Goal: Task Accomplishment & Management: Manage account settings

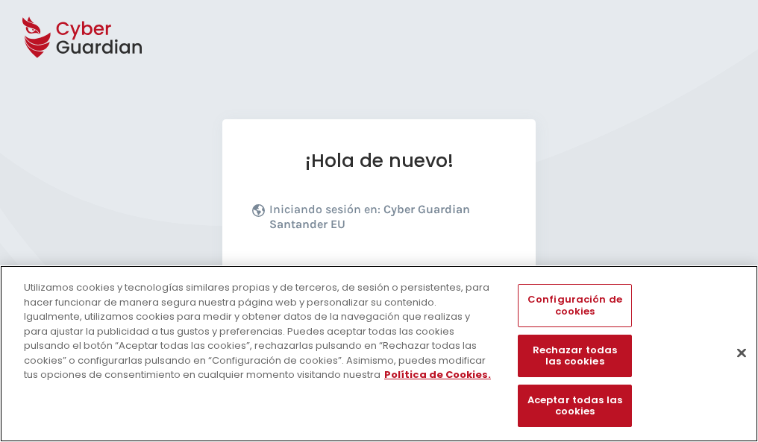
scroll to position [183, 0]
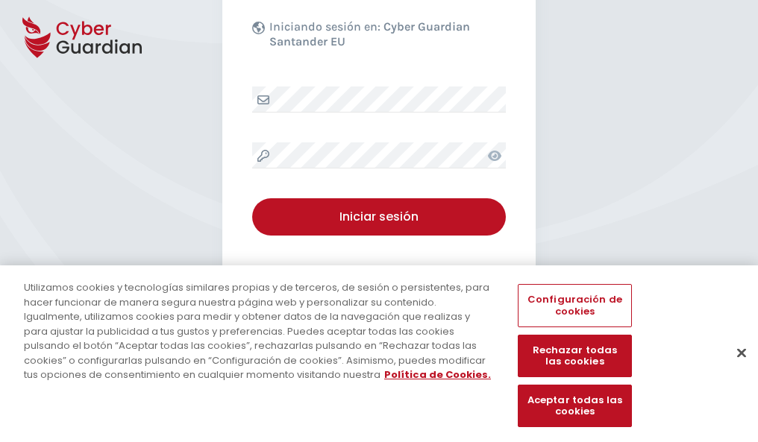
click at [734, 368] on button "Cerrar" at bounding box center [741, 352] width 33 height 33
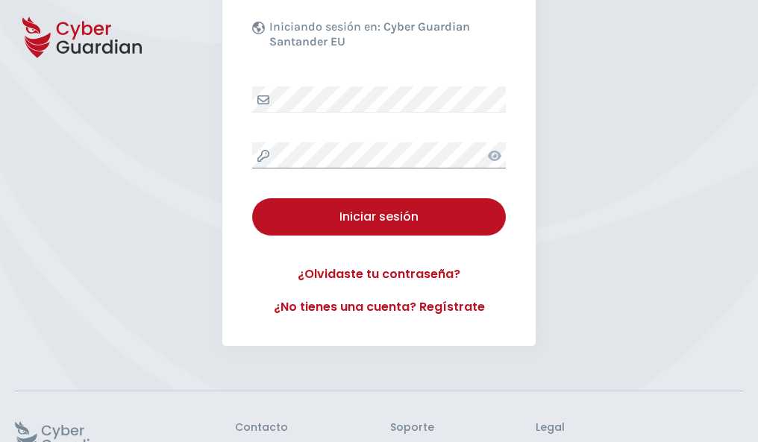
scroll to position [290, 0]
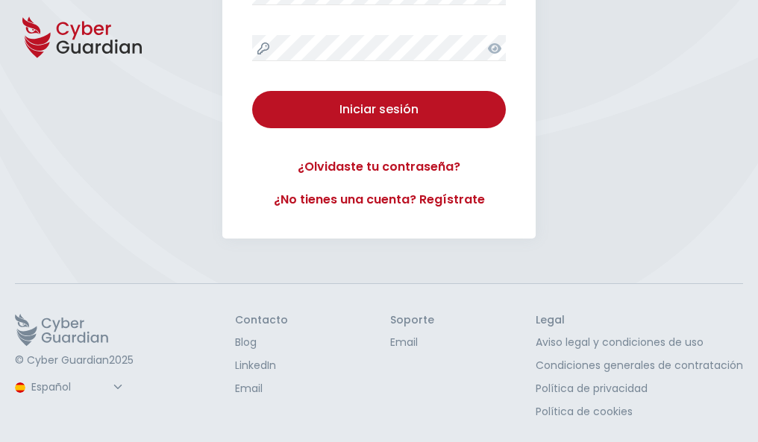
click at [252, 91] on button "Iniciar sesión" at bounding box center [379, 109] width 254 height 37
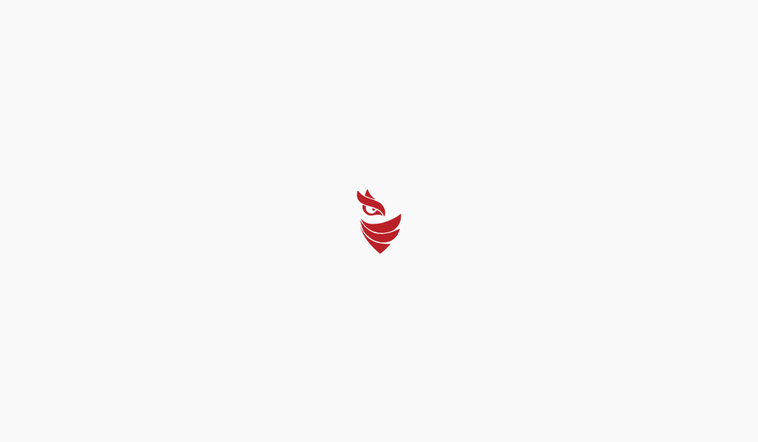
scroll to position [0, 0]
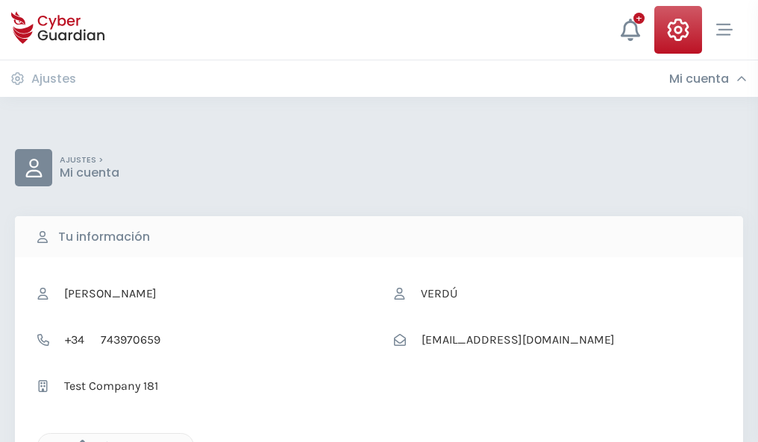
click at [78, 441] on icon "button" at bounding box center [78, 446] width 13 height 13
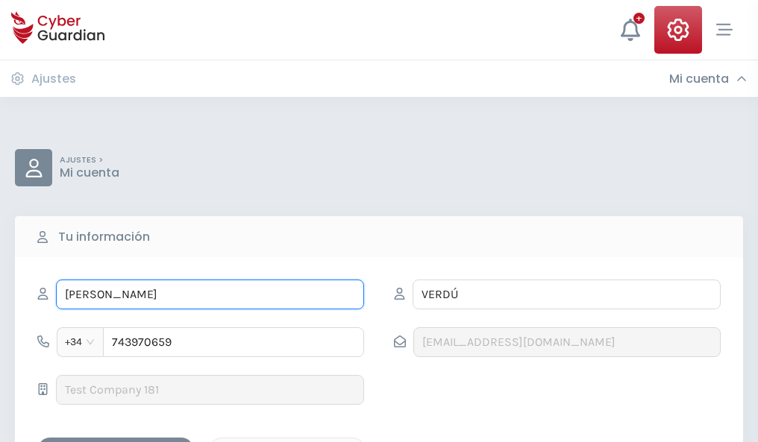
click at [210, 295] on input "ROXANA" at bounding box center [210, 295] width 308 height 30
type input "R"
type input "Noelia"
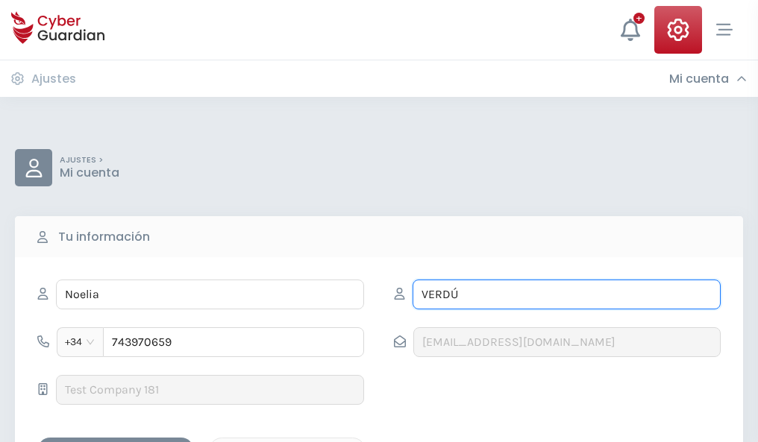
click at [566, 295] on input "VERDÚ" at bounding box center [566, 295] width 308 height 30
type input "V"
type input "Abellán"
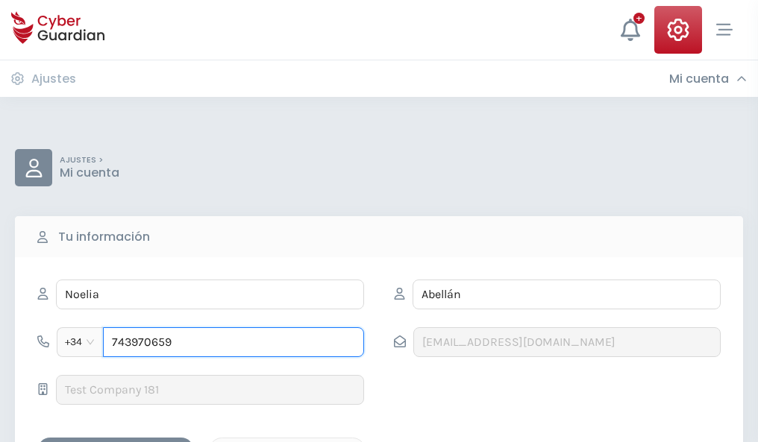
click at [233, 342] on input "743970659" at bounding box center [233, 342] width 261 height 30
type input "7"
type input "945231265"
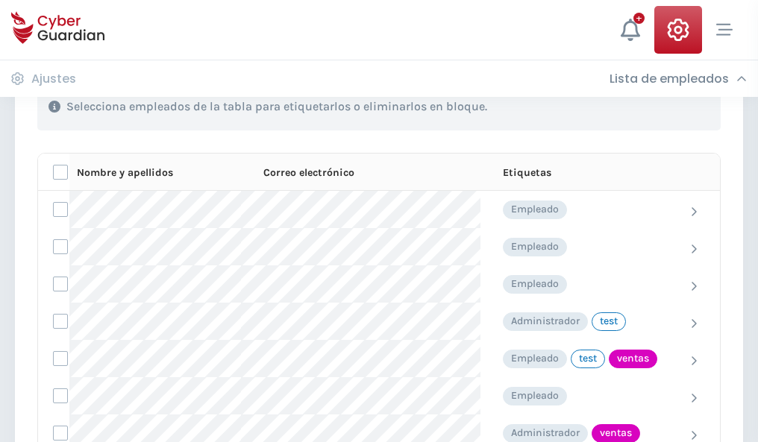
scroll to position [676, 0]
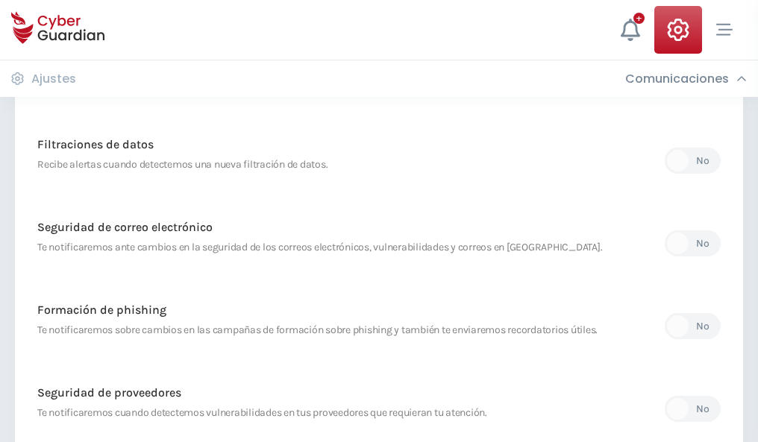
scroll to position [785, 0]
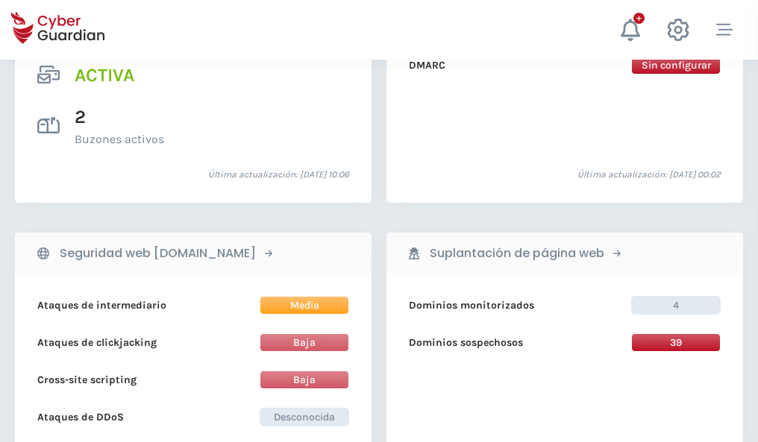
scroll to position [1516, 0]
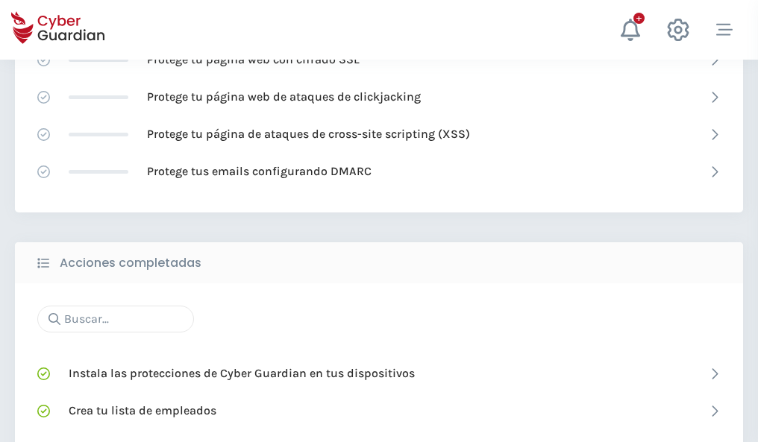
scroll to position [993, 0]
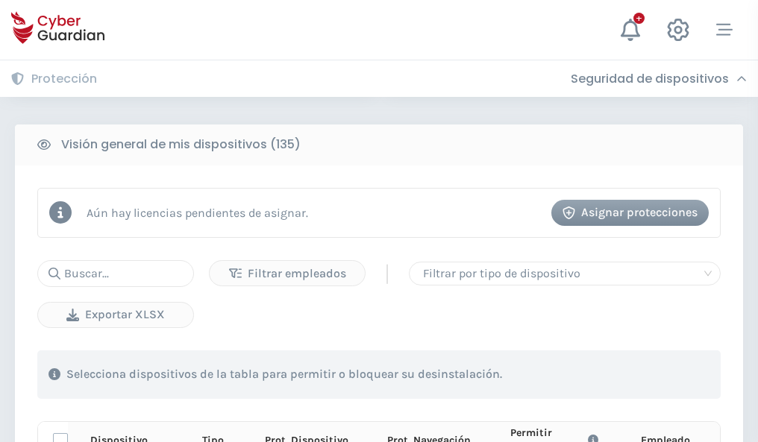
scroll to position [1318, 0]
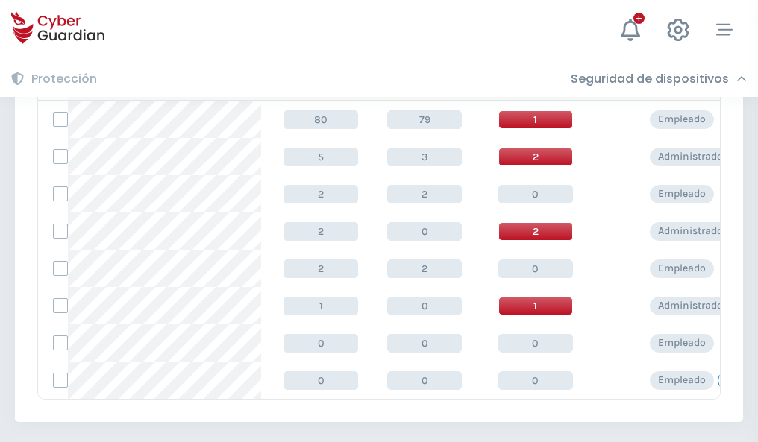
scroll to position [692, 0]
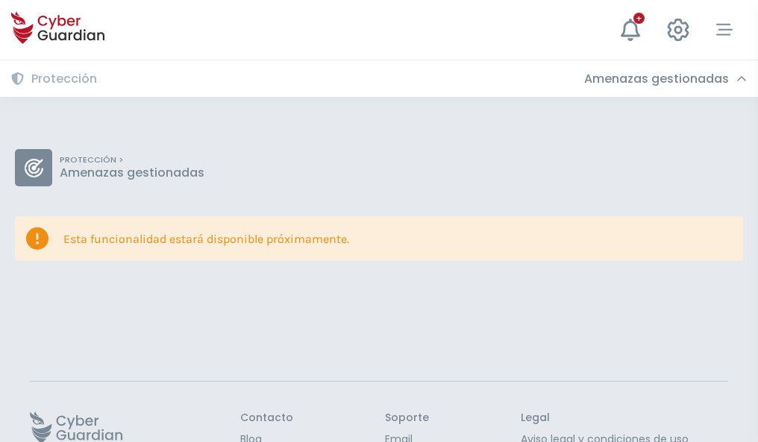
scroll to position [97, 0]
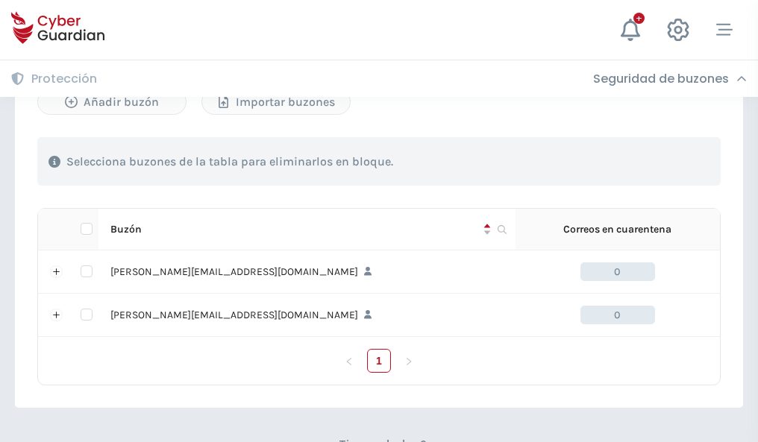
scroll to position [648, 0]
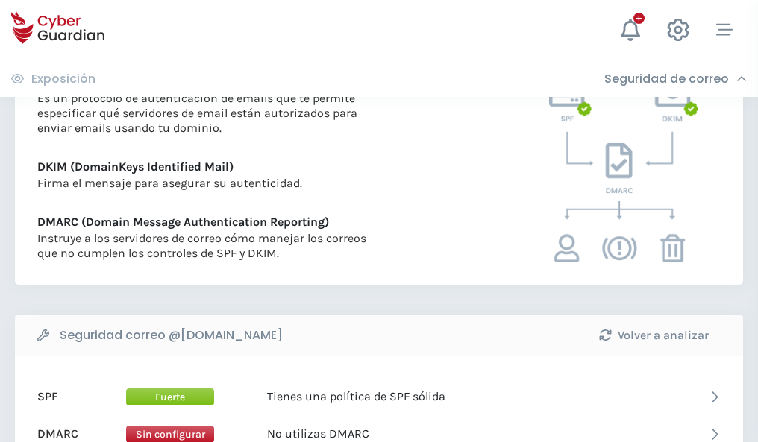
scroll to position [805, 0]
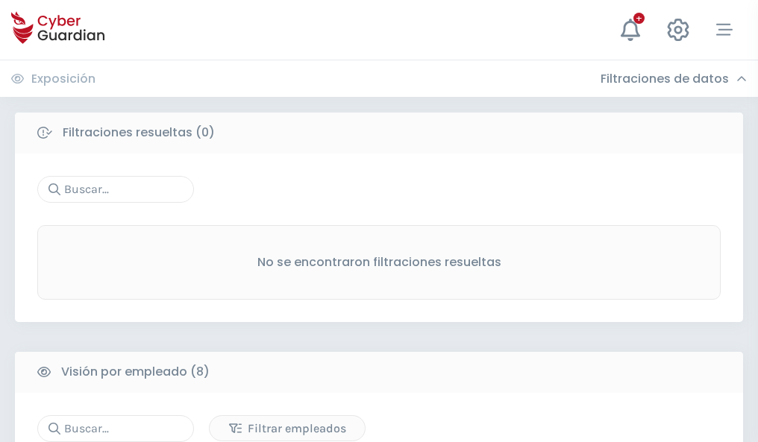
scroll to position [1271, 0]
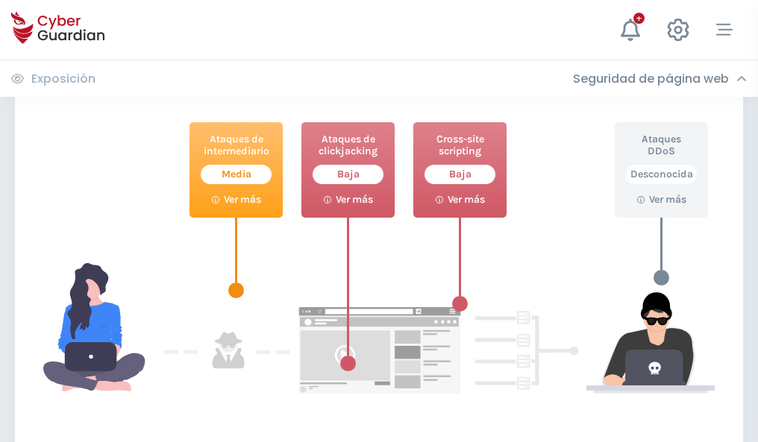
scroll to position [812, 0]
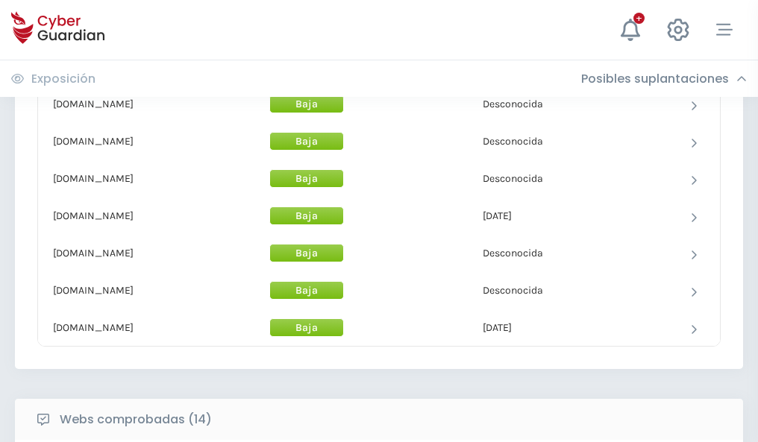
scroll to position [1454, 0]
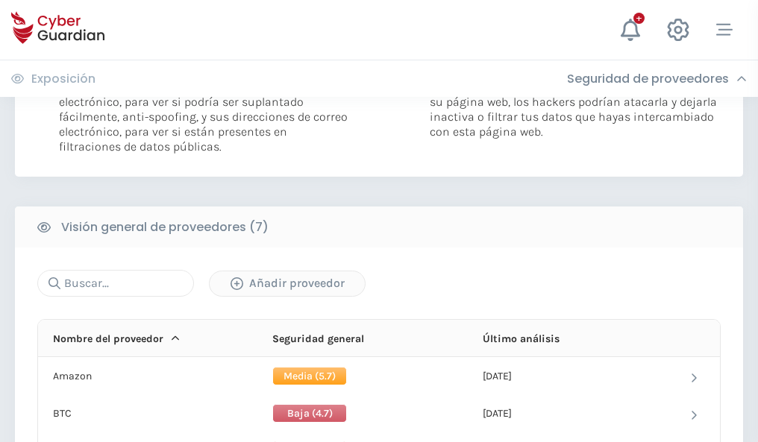
scroll to position [999, 0]
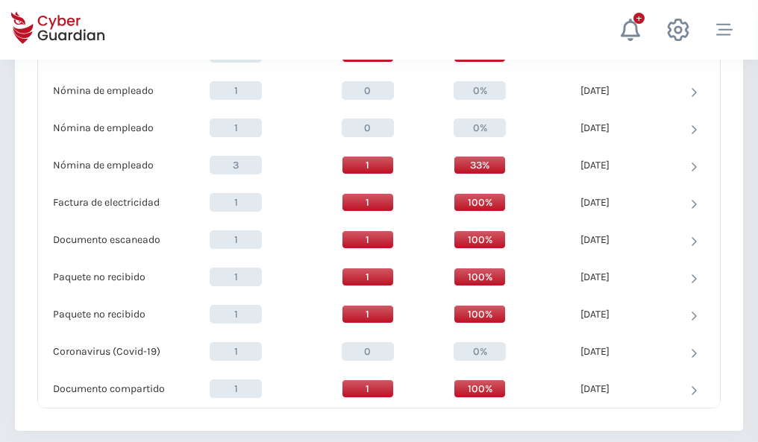
scroll to position [1546, 0]
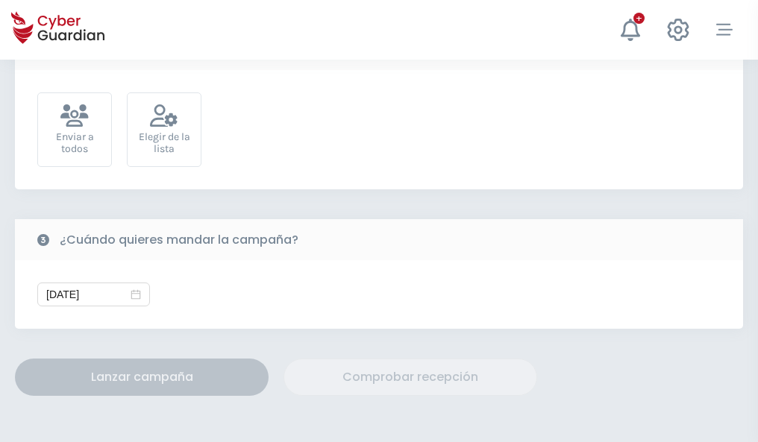
scroll to position [546, 0]
